Goal: Check status: Check status

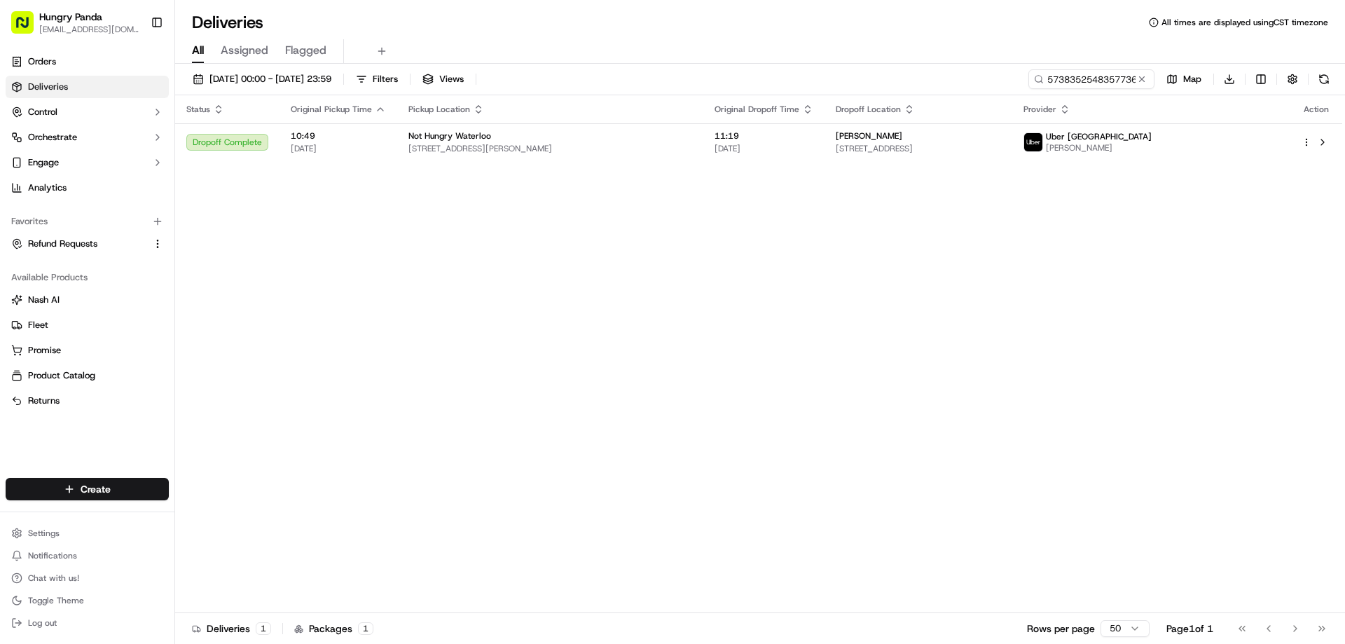
click at [1146, 81] on button at bounding box center [1142, 79] width 14 height 14
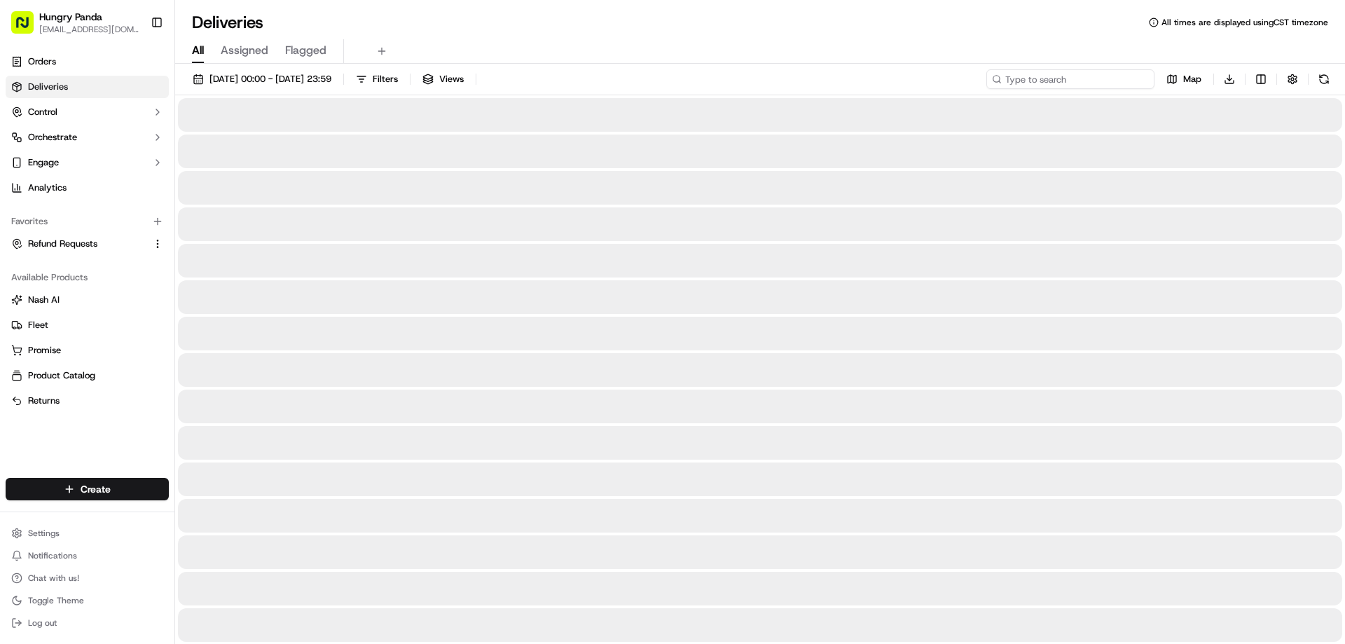
click at [1137, 78] on input at bounding box center [1071, 79] width 168 height 20
paste input "3742358538751792931056"
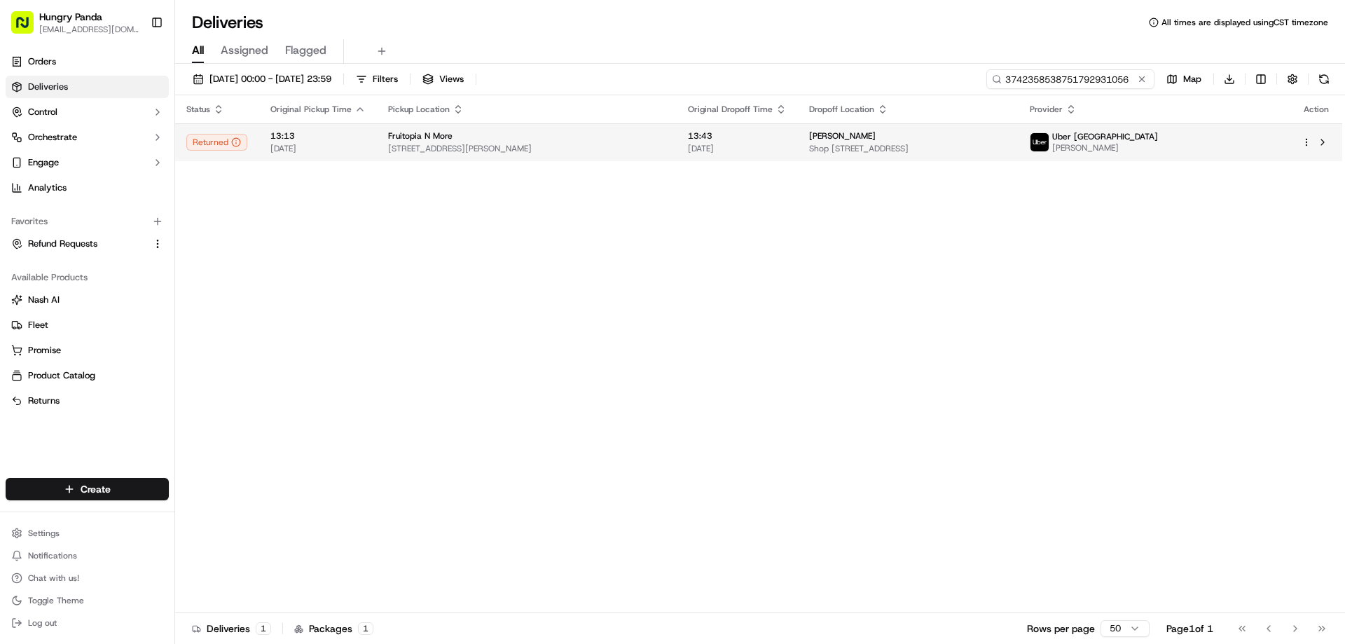
type input "3742358538751792931056"
click at [1018, 126] on td "[PERSON_NAME] Shop [STREET_ADDRESS]" at bounding box center [908, 142] width 220 height 38
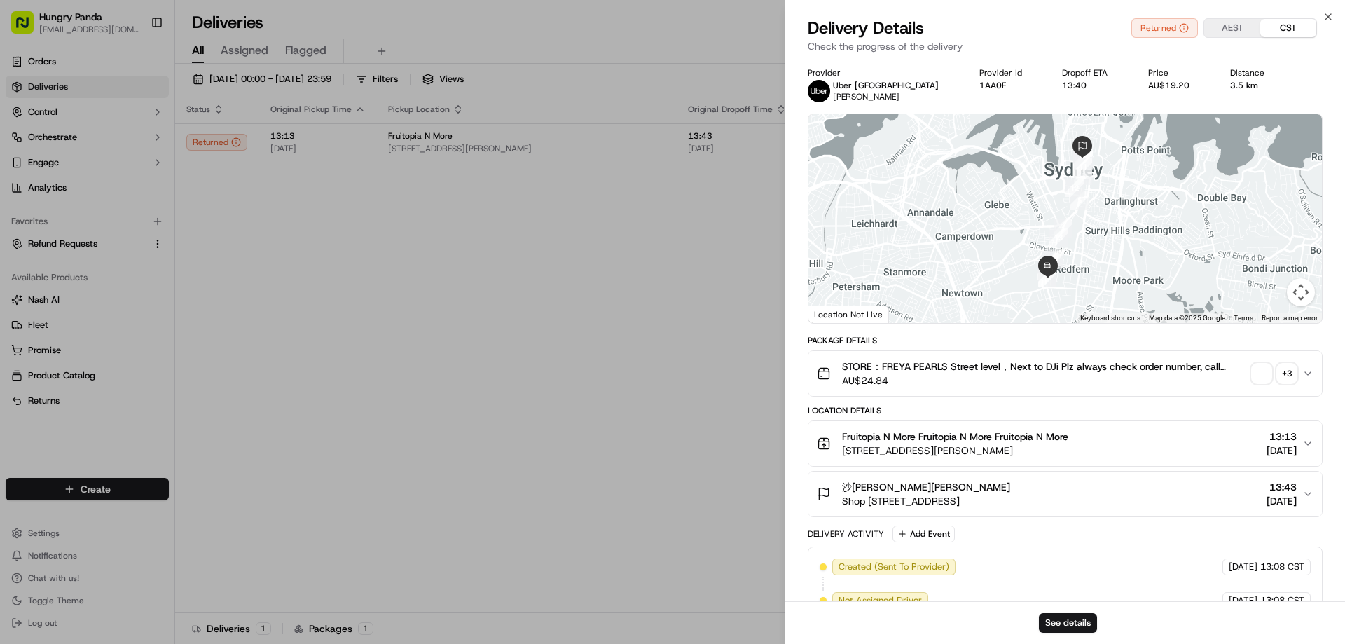
click at [1259, 372] on span "button" at bounding box center [1262, 374] width 20 height 20
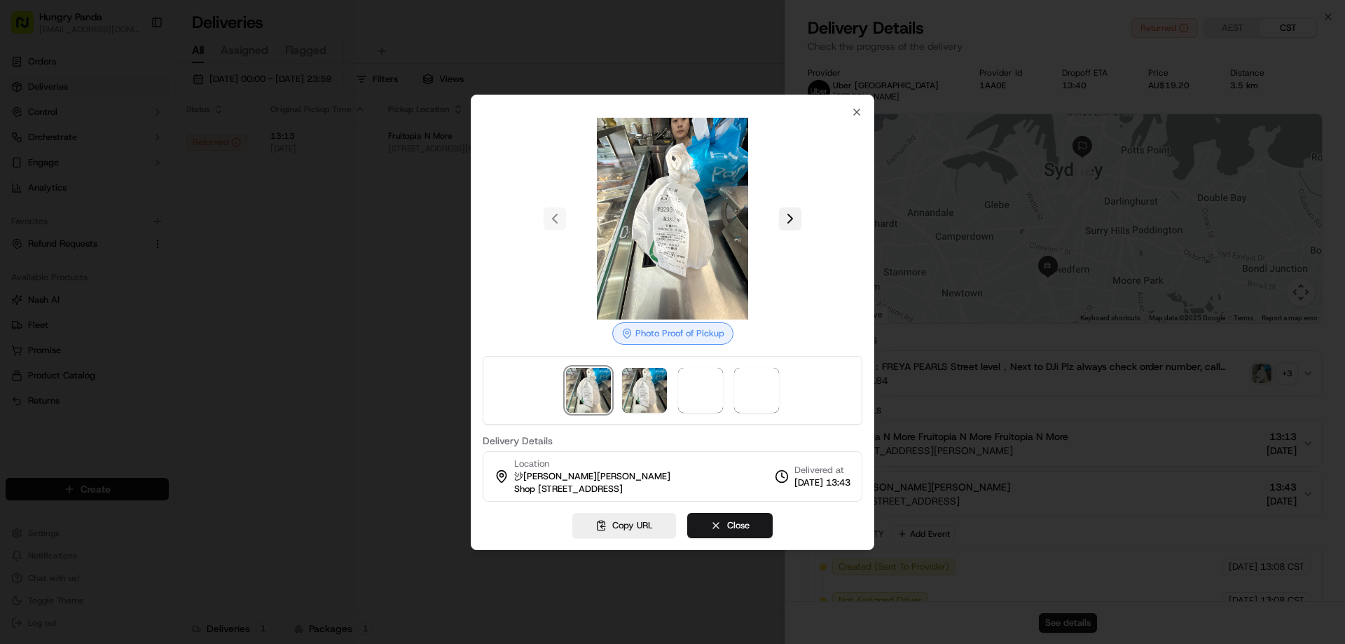
click at [792, 219] on button at bounding box center [790, 218] width 22 height 22
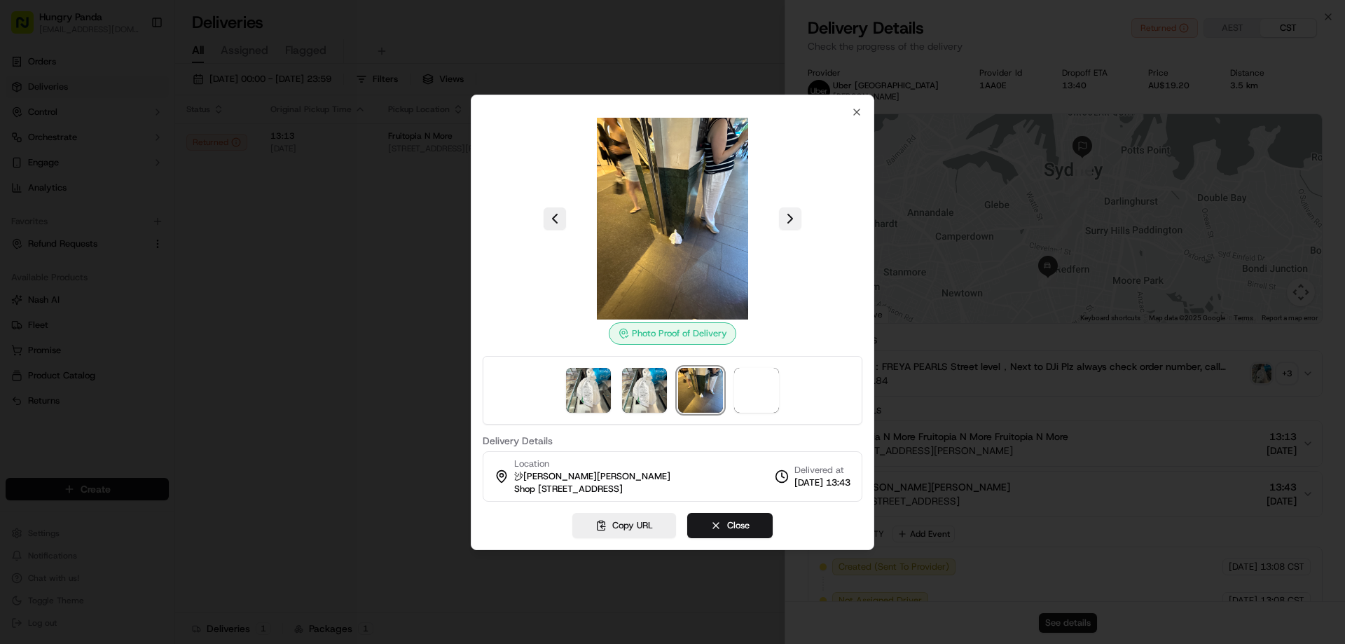
click at [792, 219] on button at bounding box center [790, 218] width 22 height 22
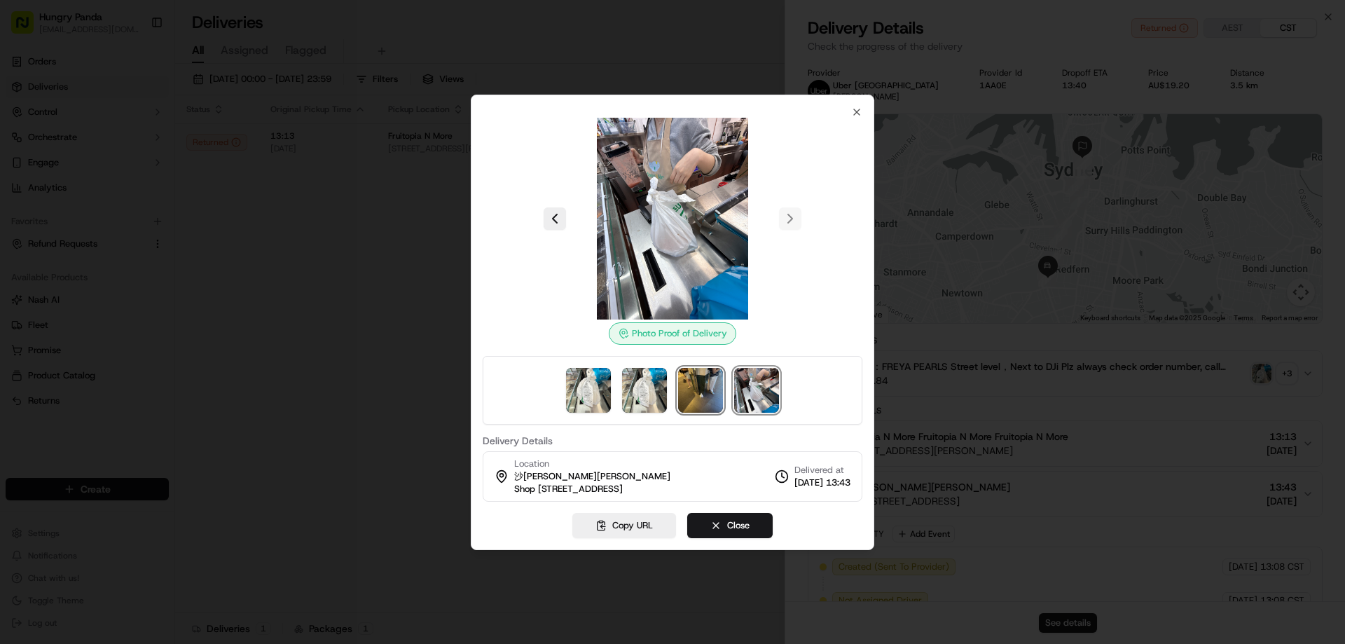
click at [715, 399] on img at bounding box center [700, 390] width 45 height 45
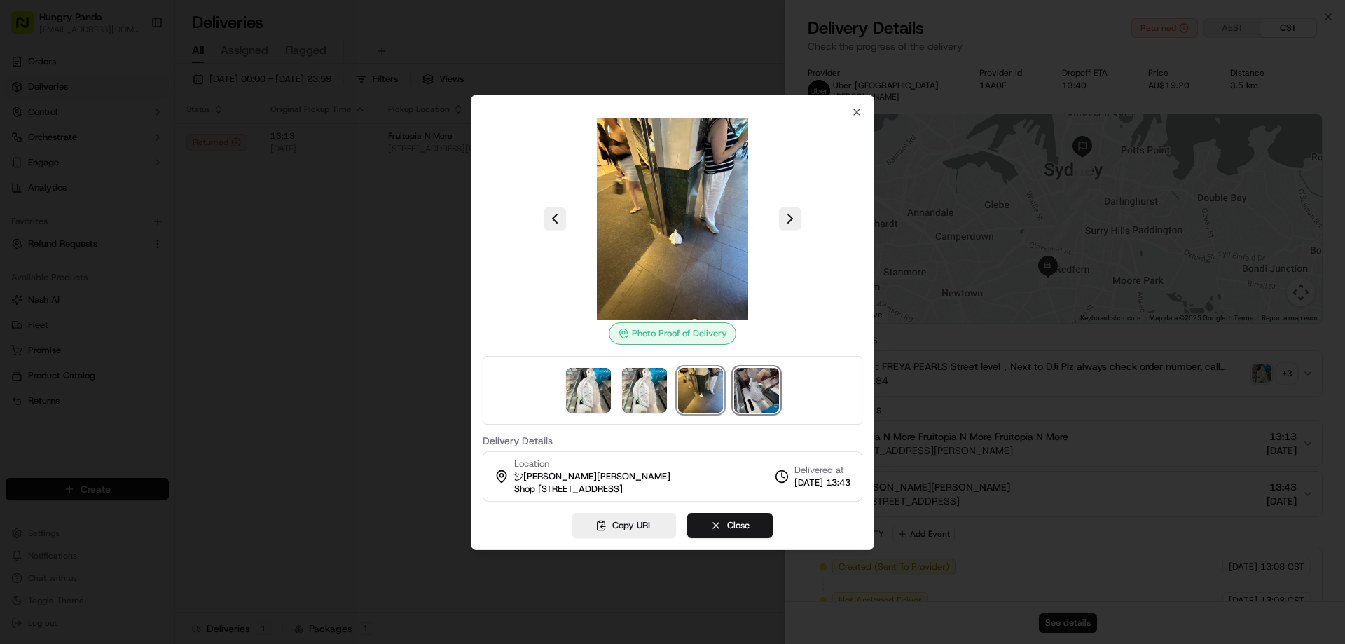
click at [762, 385] on img at bounding box center [756, 390] width 45 height 45
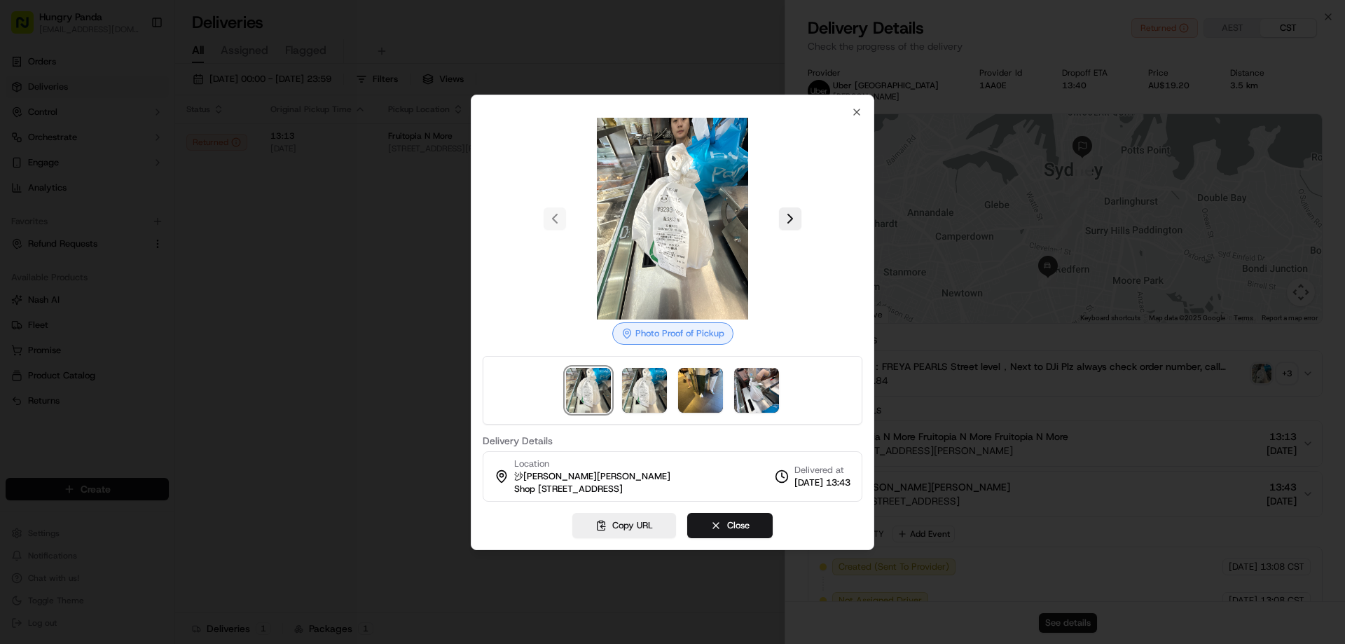
drag, startPoint x: 345, startPoint y: 238, endPoint x: 202, endPoint y: 0, distance: 277.3
click at [345, 237] on div at bounding box center [672, 322] width 1345 height 644
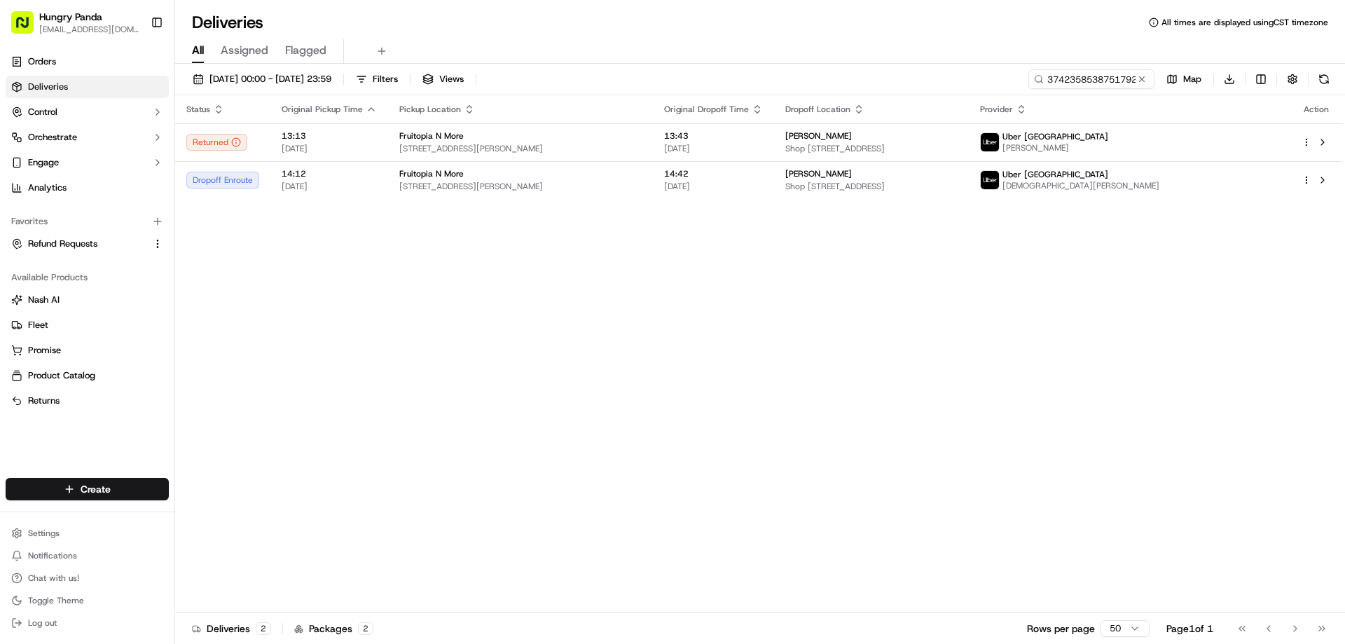
drag, startPoint x: 494, startPoint y: 250, endPoint x: 799, endPoint y: 245, distance: 304.9
click at [1139, 80] on button at bounding box center [1142, 79] width 14 height 14
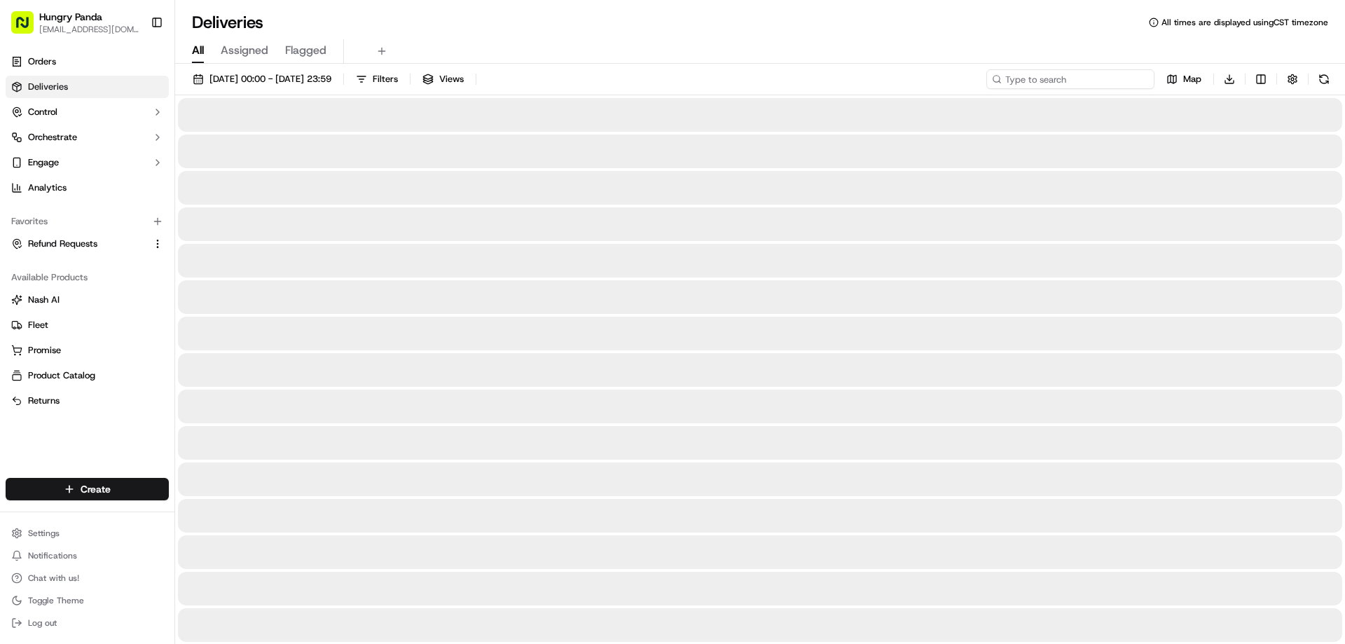
click at [1127, 78] on input at bounding box center [1071, 79] width 168 height 20
paste input "3447319058955795421911"
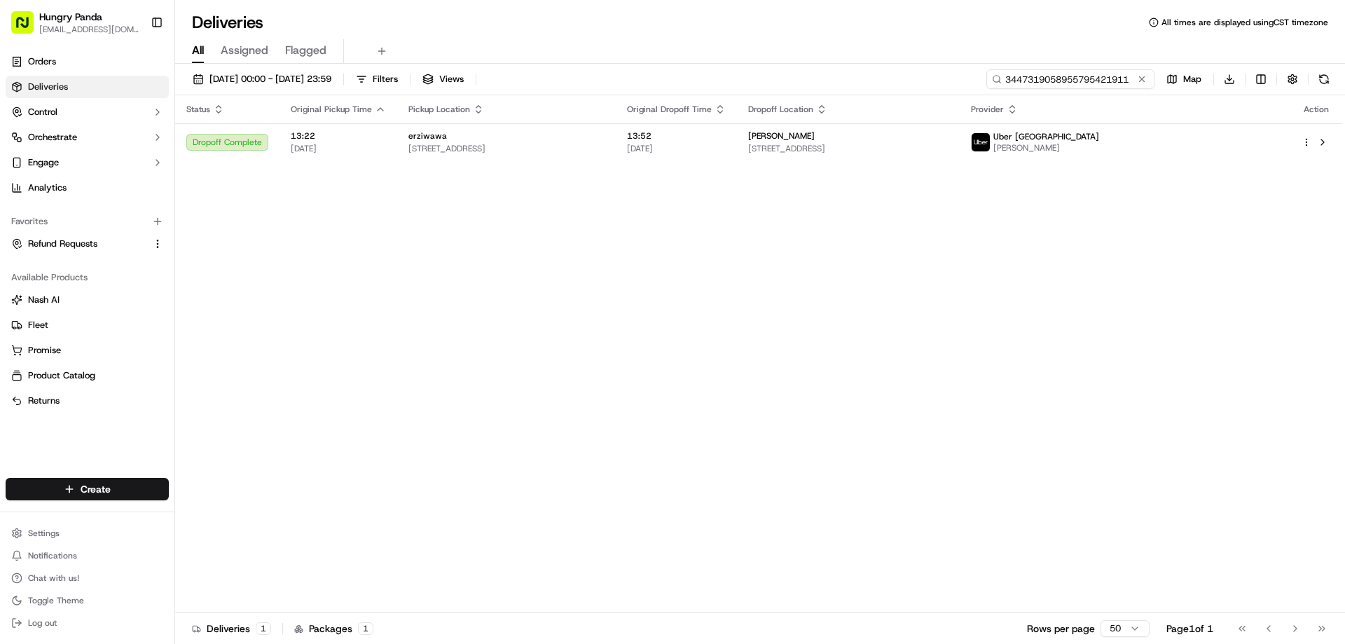
type input "3447319058955795421911"
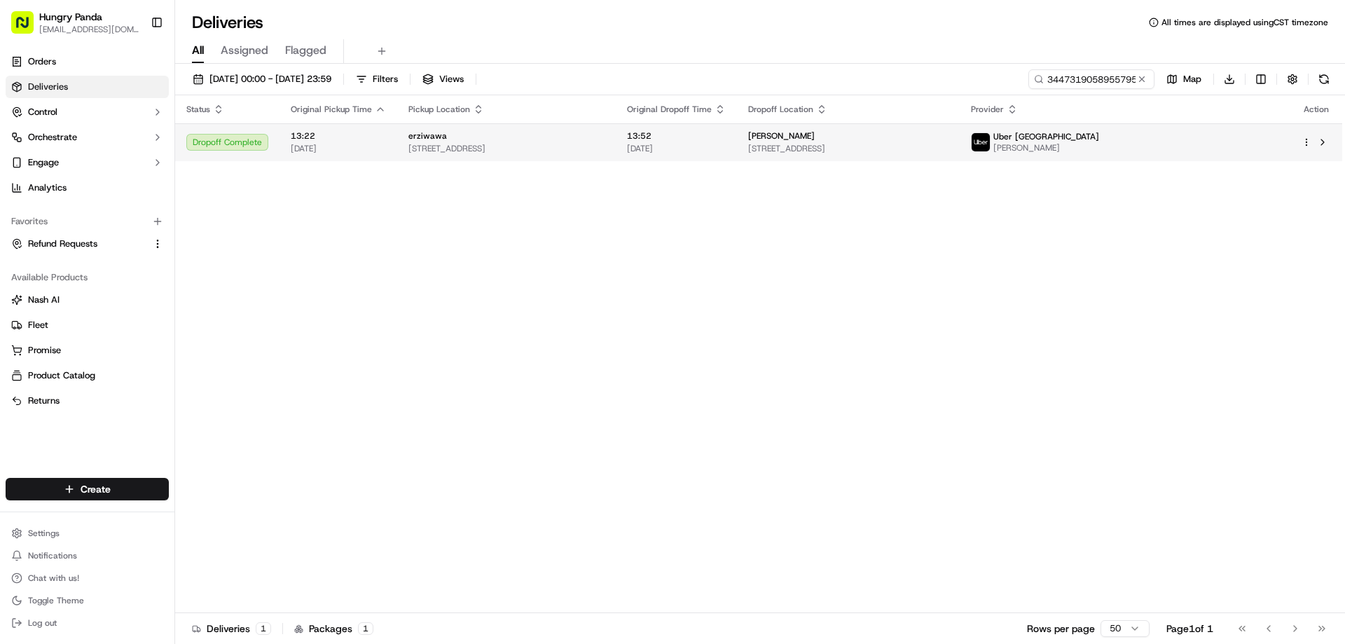
click at [949, 149] on span "[STREET_ADDRESS]" at bounding box center [848, 148] width 200 height 11
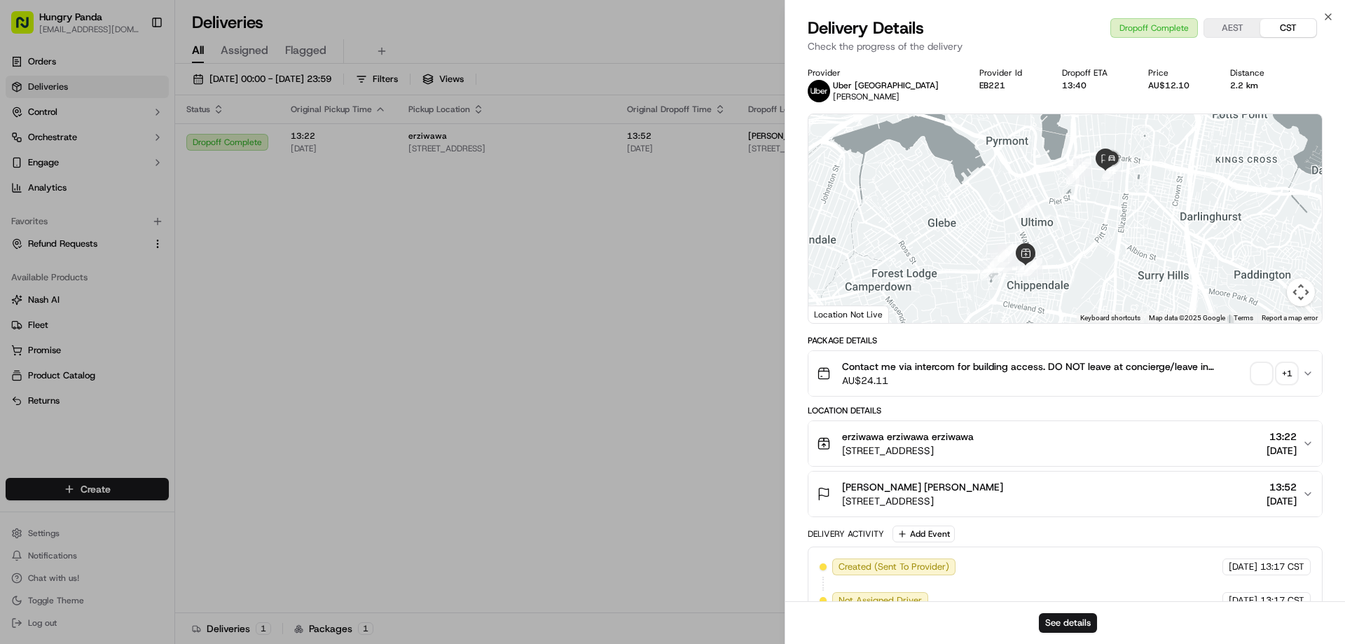
click at [1266, 383] on div "Contact me via intercom for building access. DO NOT leave at concierge/leave in…" at bounding box center [1060, 373] width 486 height 28
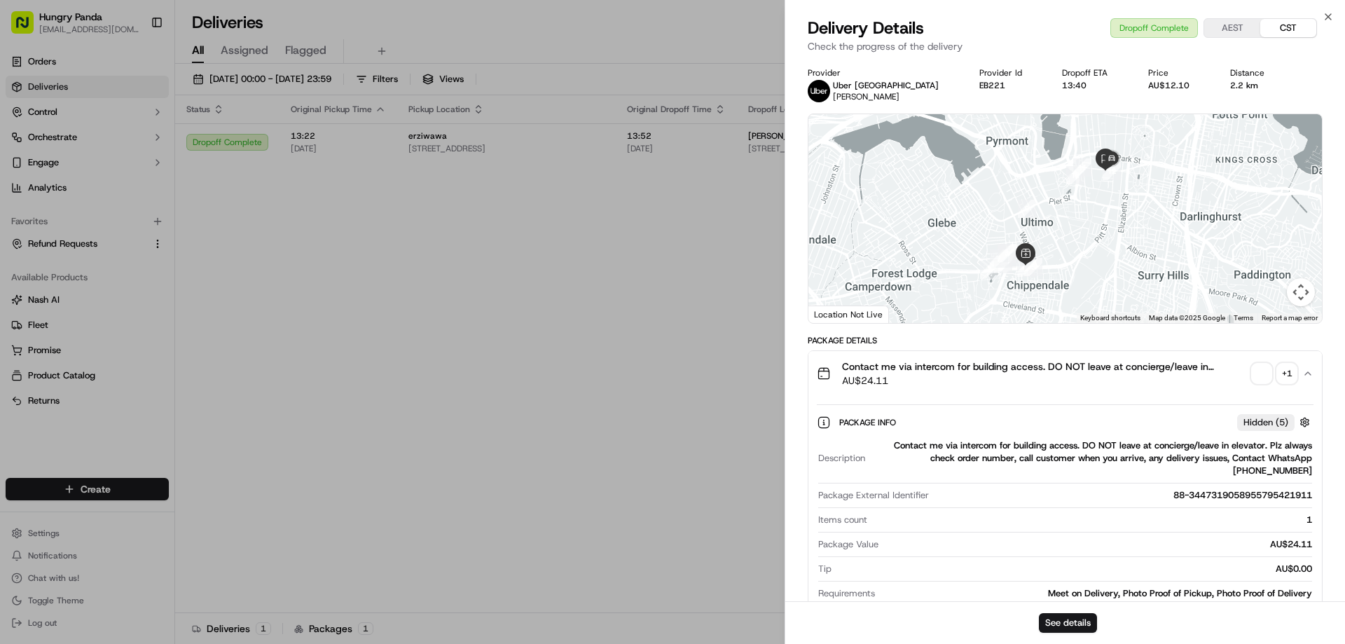
click at [1263, 367] on span "button" at bounding box center [1262, 374] width 20 height 20
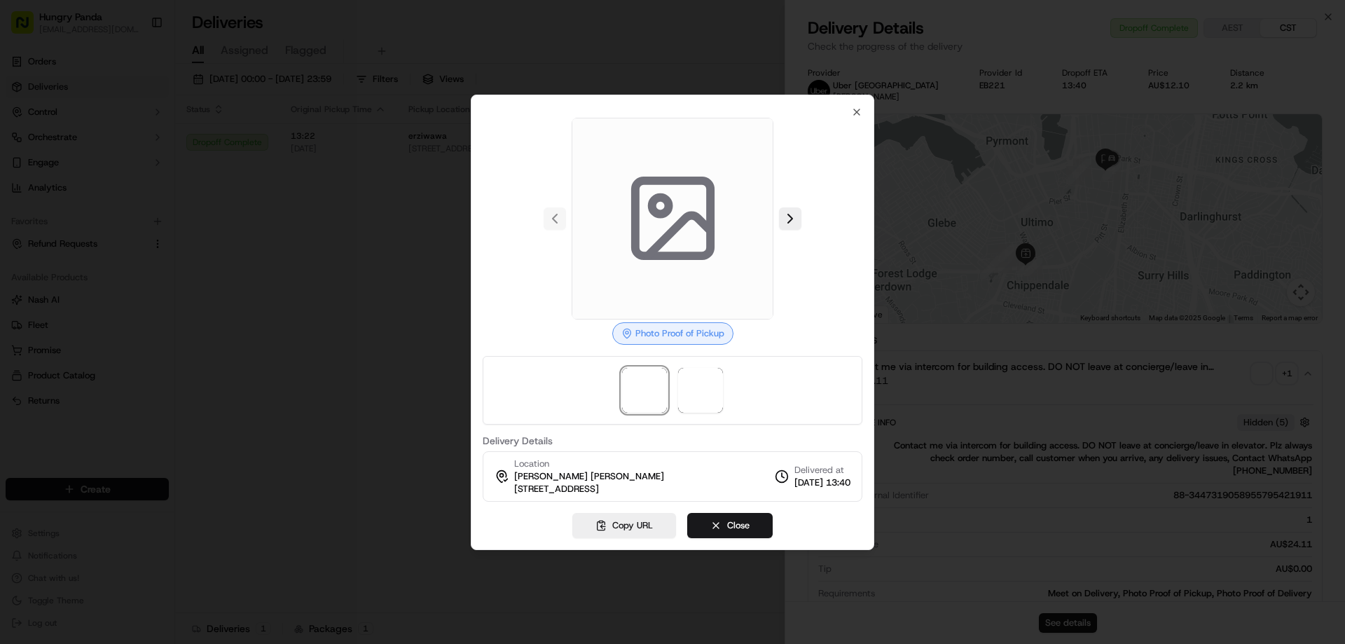
click at [802, 226] on div at bounding box center [673, 219] width 380 height 202
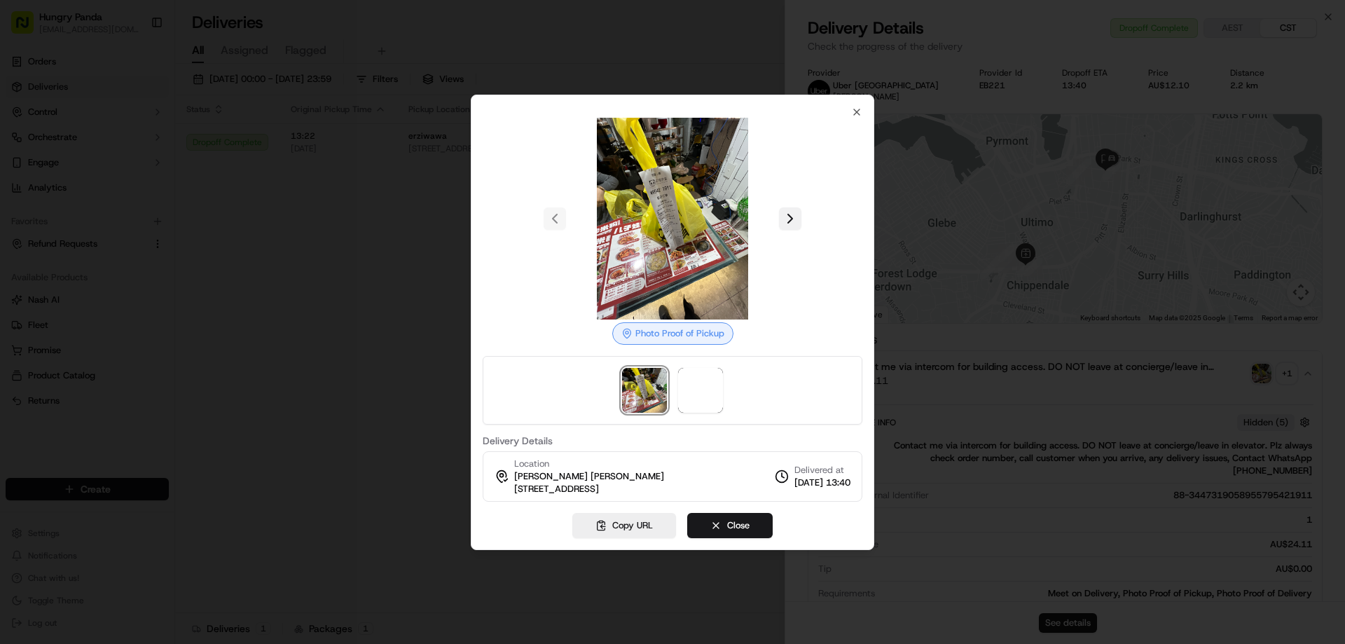
click at [793, 220] on button at bounding box center [790, 218] width 22 height 22
